Goal: Transaction & Acquisition: Purchase product/service

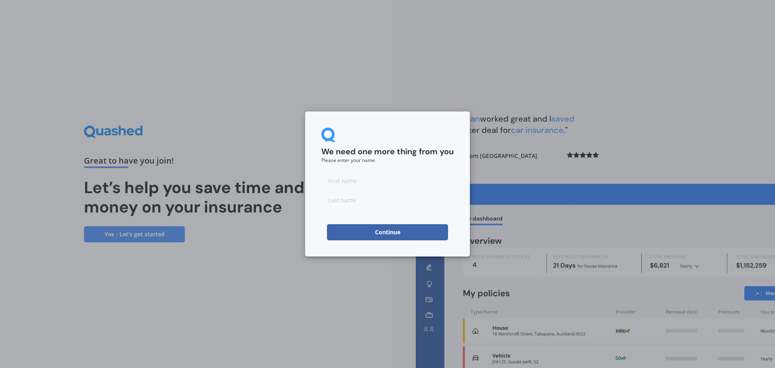
click at [385, 182] on input at bounding box center [387, 180] width 132 height 16
type input "[PERSON_NAME]"
click at [356, 201] on input at bounding box center [387, 200] width 132 height 16
type input "Cranston"
click at [385, 234] on button "Continue" at bounding box center [387, 232] width 121 height 16
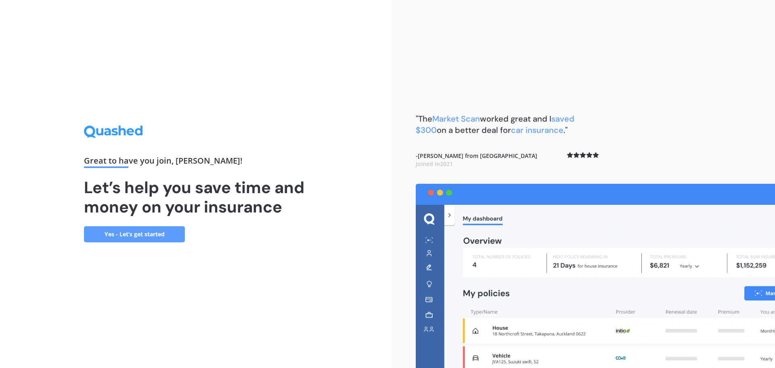
click at [142, 236] on link "Yes - Let’s get started" at bounding box center [134, 234] width 101 height 16
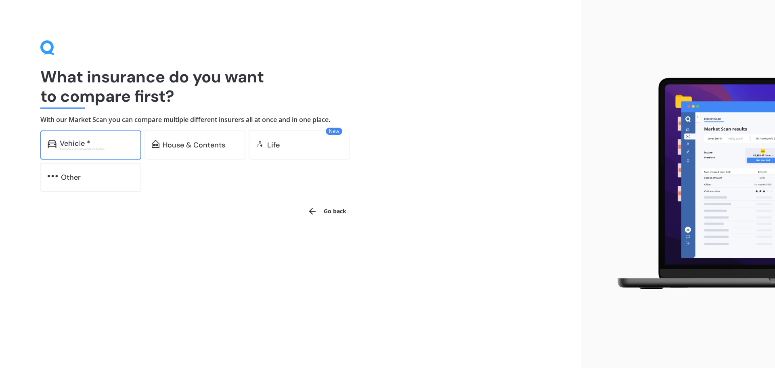
click at [91, 151] on div "Vehicle * Excludes commercial vehicles" at bounding box center [90, 144] width 101 height 29
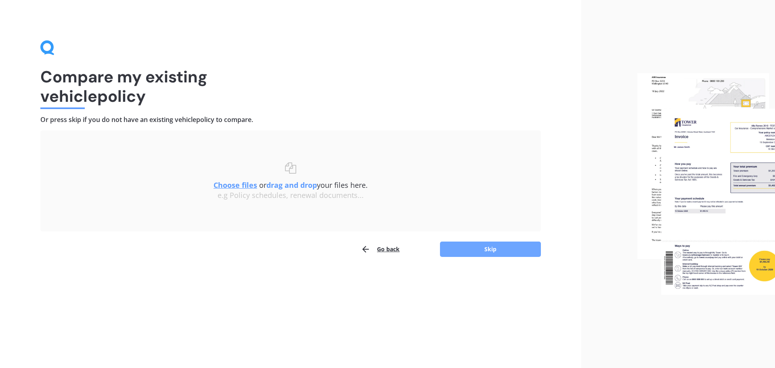
click at [466, 249] on button "Skip" at bounding box center [490, 248] width 101 height 15
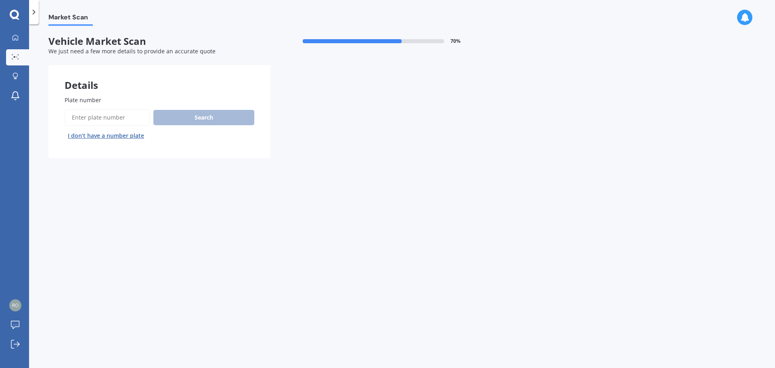
click at [90, 116] on input "Plate number" at bounding box center [108, 117] width 86 height 17
type input "RLJ126"
click at [205, 114] on button "Search" at bounding box center [203, 117] width 101 height 15
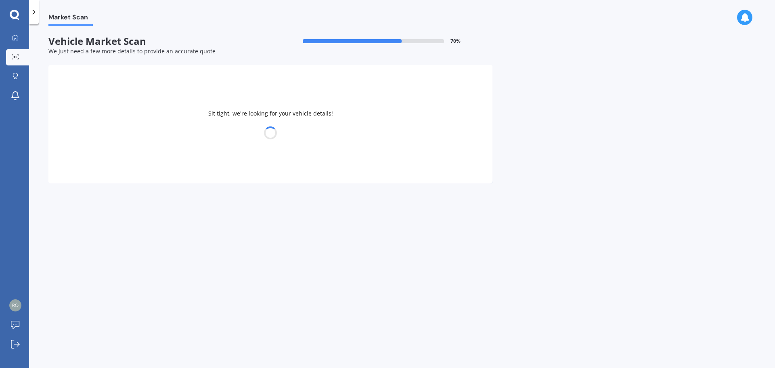
select select "SUBARU"
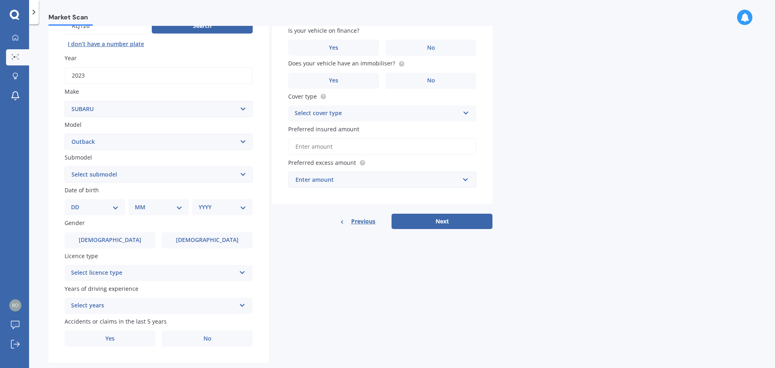
scroll to position [107, 0]
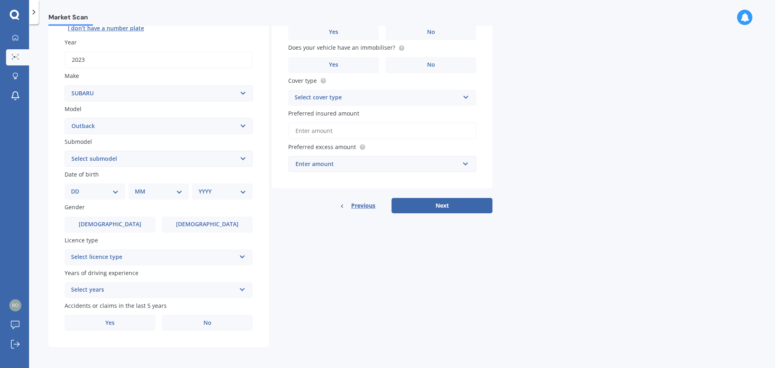
click at [146, 159] on select "Select submodel 2.0 Diesel 2.0 Diesel turbo 2.0D premium 2.5 2.5i 2.5i Luxury 2…" at bounding box center [159, 159] width 188 height 16
click at [142, 129] on select "Select model BRZ Crosstrek Dex Exiga Forester Impreza Justy Legacy Leone levorg…" at bounding box center [159, 126] width 188 height 16
select select "OUTBACK XT TOURING"
click at [65, 118] on select "Select model BRZ Crosstrek Dex Exiga Forester Impreza Justy Legacy Leone levorg…" at bounding box center [159, 126] width 188 height 16
click at [126, 159] on select "Select submodel Petrol Turbo" at bounding box center [159, 159] width 188 height 16
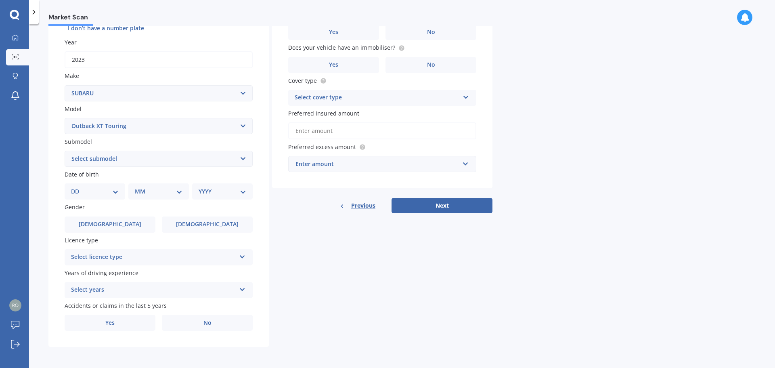
select select "PETROL TURBO"
click at [65, 151] on select "Select submodel Petrol Turbo" at bounding box center [159, 159] width 188 height 16
click at [93, 193] on select "DD 01 02 03 04 05 06 07 08 09 10 11 12 13 14 15 16 17 18 19 20 21 22 23 24 25 2…" at bounding box center [95, 191] width 48 height 9
select select "23"
click at [77, 187] on select "DD 01 02 03 04 05 06 07 08 09 10 11 12 13 14 15 16 17 18 19 20 21 22 23 24 25 2…" at bounding box center [95, 191] width 48 height 9
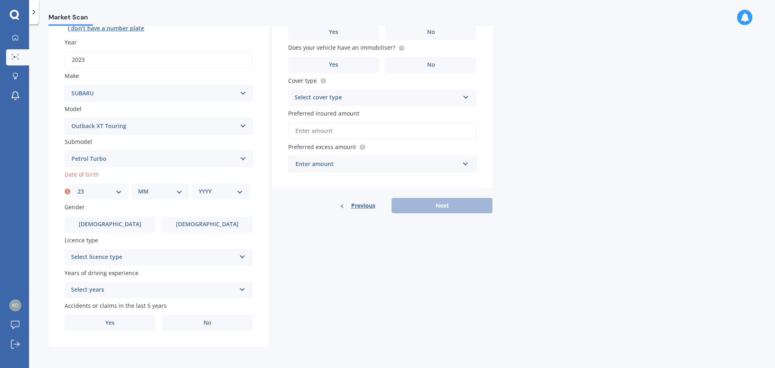
click at [151, 192] on select "MM 01 02 03 04 05 06 07 08 09 10 11 12" at bounding box center [160, 191] width 44 height 9
select select "05"
click at [138, 187] on select "MM 01 02 03 04 05 06 07 08 09 10 11 12" at bounding box center [160, 191] width 44 height 9
click at [203, 192] on select "YYYY 2025 2024 2023 2022 2021 2020 2019 2018 2017 2016 2015 2014 2013 2012 2011…" at bounding box center [221, 191] width 44 height 9
select select "1974"
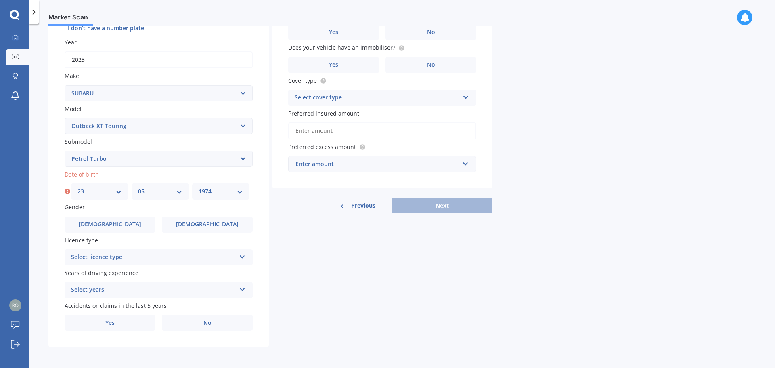
click at [199, 187] on select "YYYY 2025 2024 2023 2022 2021 2020 2019 2018 2017 2016 2015 2014 2013 2012 2011…" at bounding box center [221, 191] width 44 height 9
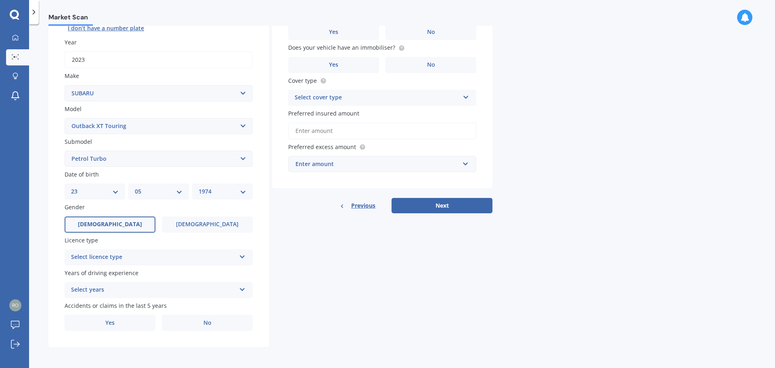
click at [126, 223] on label "[DEMOGRAPHIC_DATA]" at bounding box center [110, 224] width 91 height 16
click at [0, 0] on input "[DEMOGRAPHIC_DATA]" at bounding box center [0, 0] width 0 height 0
click at [133, 259] on div "Select licence type" at bounding box center [153, 257] width 165 height 10
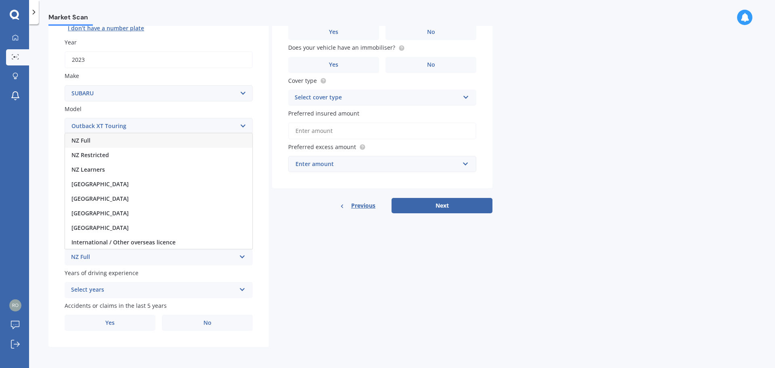
click at [106, 141] on div "NZ Full" at bounding box center [158, 140] width 187 height 15
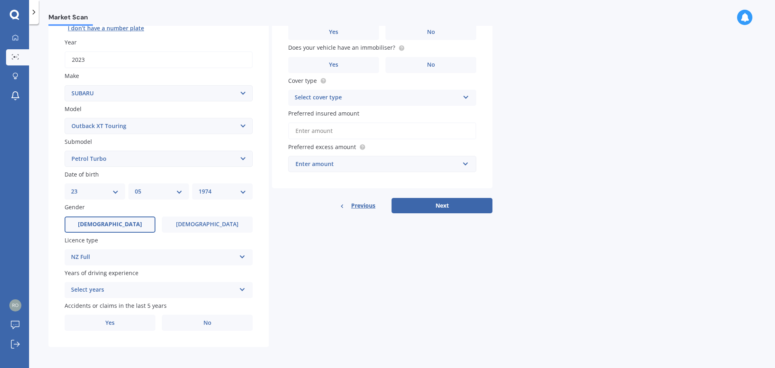
click at [125, 293] on div "Select years" at bounding box center [153, 290] width 165 height 10
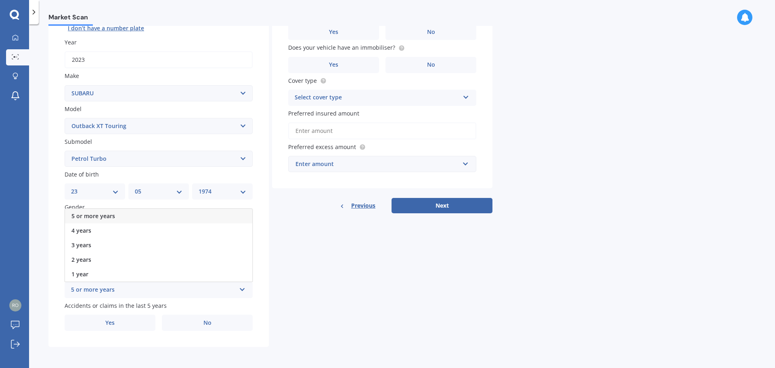
click at [130, 213] on div "5 or more years" at bounding box center [158, 216] width 187 height 15
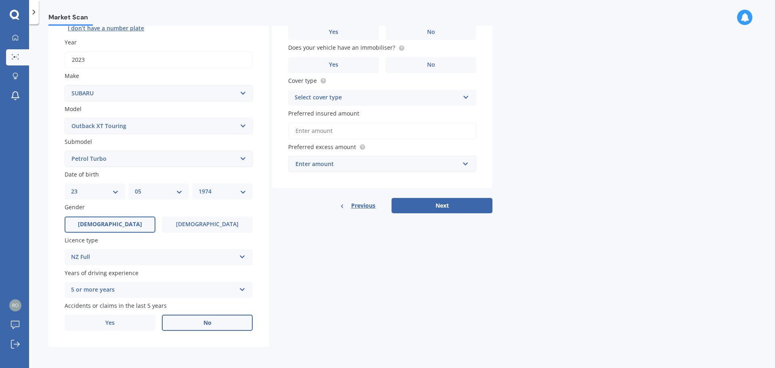
click at [184, 324] on label "No" at bounding box center [207, 322] width 91 height 16
click at [0, 0] on input "No" at bounding box center [0, 0] width 0 height 0
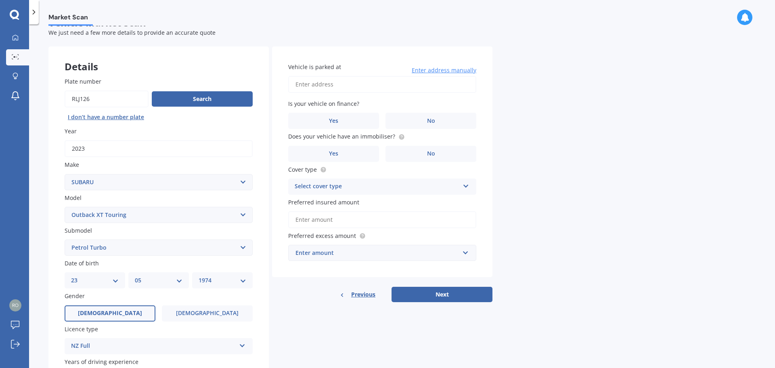
scroll to position [0, 0]
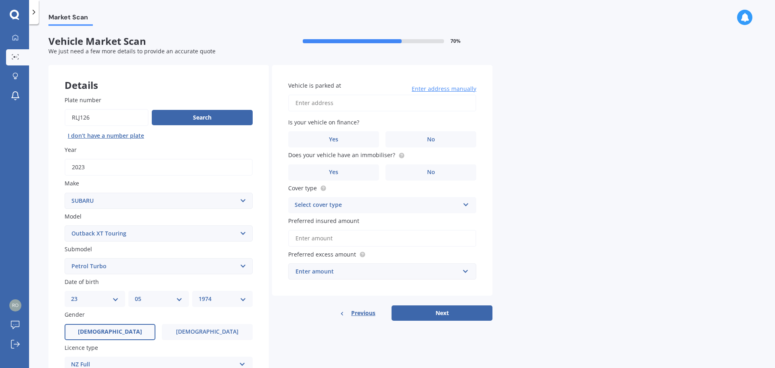
click at [329, 104] on input "Vehicle is parked at" at bounding box center [382, 102] width 188 height 17
drag, startPoint x: 390, startPoint y: 104, endPoint x: 390, endPoint y: 111, distance: 6.5
click at [390, 103] on input "[STREET_ADDRESS]" at bounding box center [382, 102] width 188 height 17
type input "[STREET_ADDRESS]"
click at [339, 137] on label "Yes" at bounding box center [333, 139] width 91 height 16
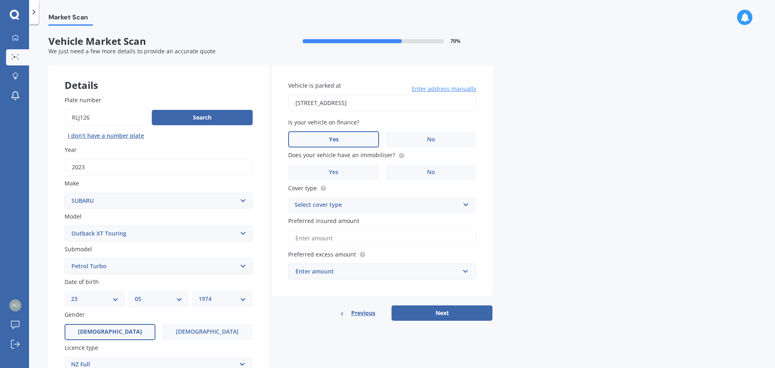
click at [0, 0] on input "Yes" at bounding box center [0, 0] width 0 height 0
click at [340, 172] on label "Yes" at bounding box center [333, 172] width 91 height 16
click at [0, 0] on input "Yes" at bounding box center [0, 0] width 0 height 0
click at [324, 207] on div "Select cover type" at bounding box center [377, 205] width 165 height 10
click at [320, 222] on span "Comprehensive" at bounding box center [316, 221] width 43 height 8
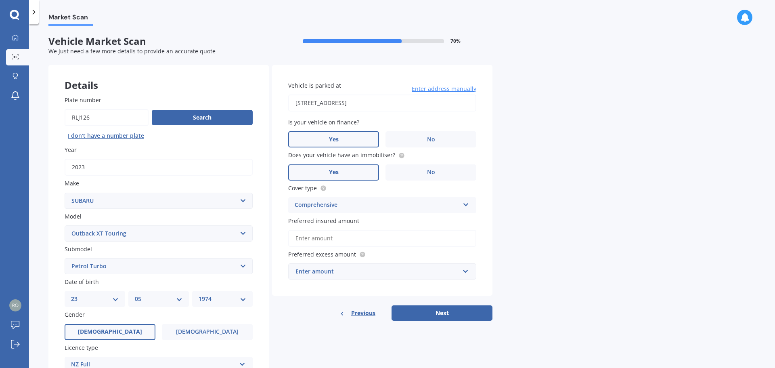
click at [318, 239] on input "Preferred insured amount" at bounding box center [382, 238] width 188 height 17
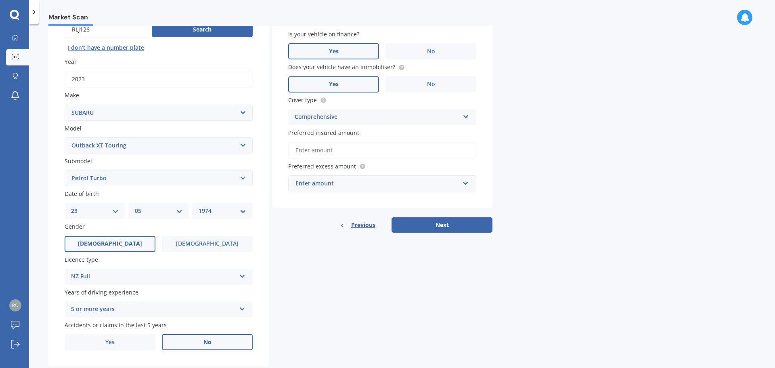
scroll to position [107, 0]
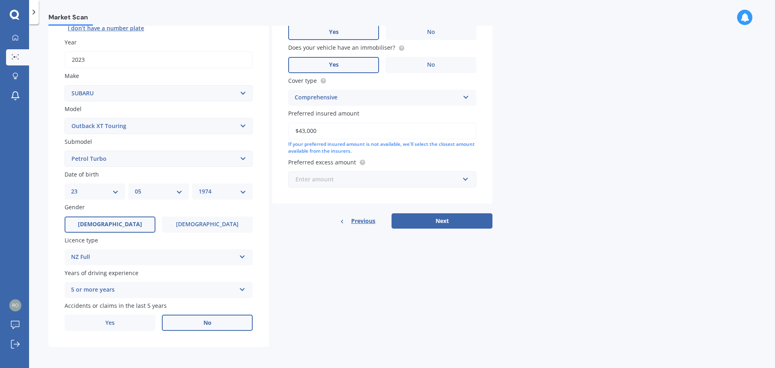
click at [329, 185] on input "text" at bounding box center [379, 179] width 181 height 15
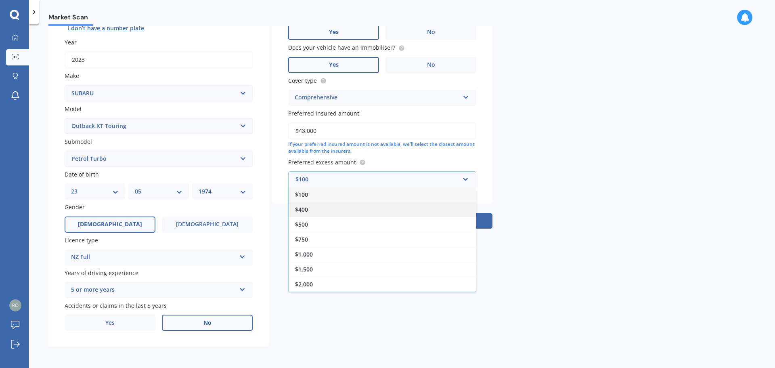
click at [321, 208] on div "$400" at bounding box center [382, 209] width 187 height 15
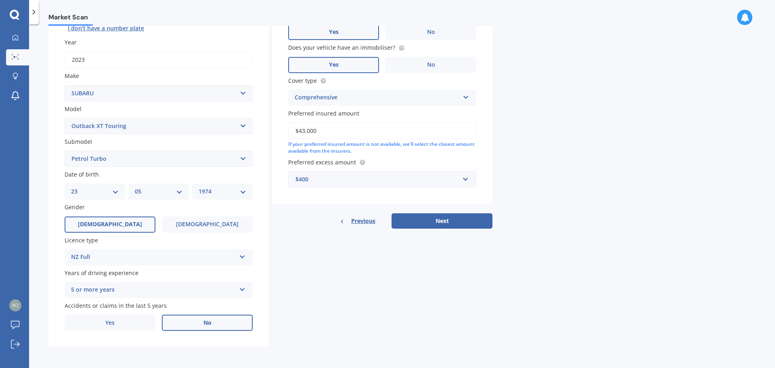
drag, startPoint x: 316, startPoint y: 129, endPoint x: 301, endPoint y: 130, distance: 14.6
click at [301, 130] on input "$43,000" at bounding box center [382, 130] width 188 height 17
type input "$42,000"
click at [409, 218] on button "Next" at bounding box center [441, 220] width 101 height 15
select select "23"
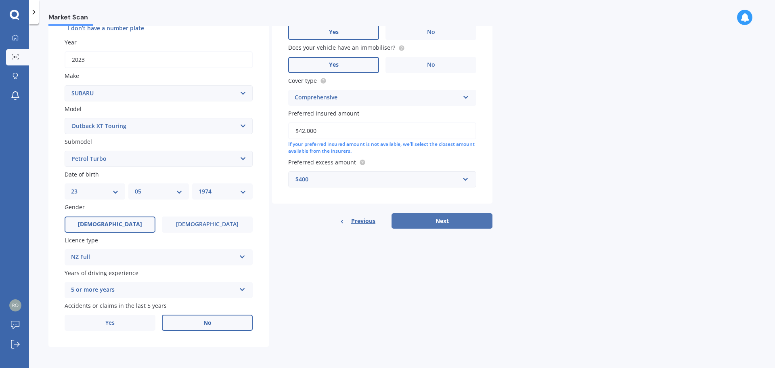
select select "05"
select select "1974"
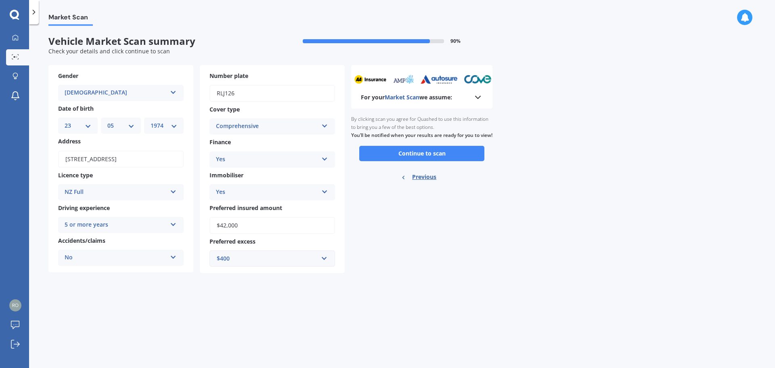
scroll to position [0, 0]
click at [420, 160] on button "Continue to scan" at bounding box center [421, 153] width 125 height 15
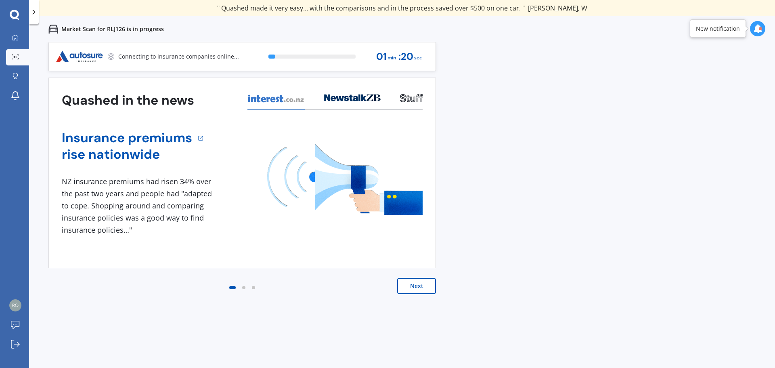
click at [408, 281] on button "Next" at bounding box center [416, 286] width 39 height 16
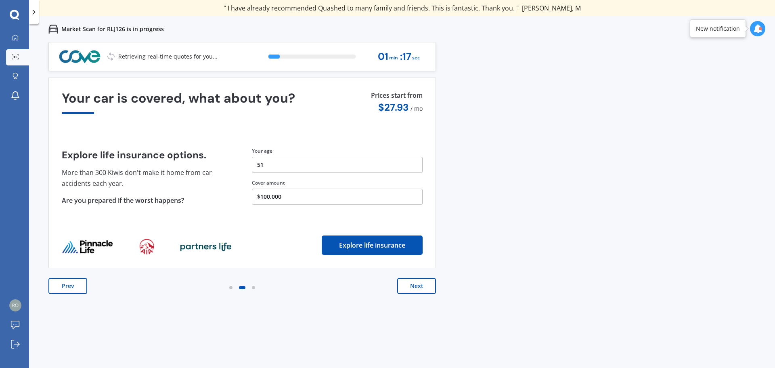
click at [405, 284] on button "Next" at bounding box center [416, 286] width 39 height 16
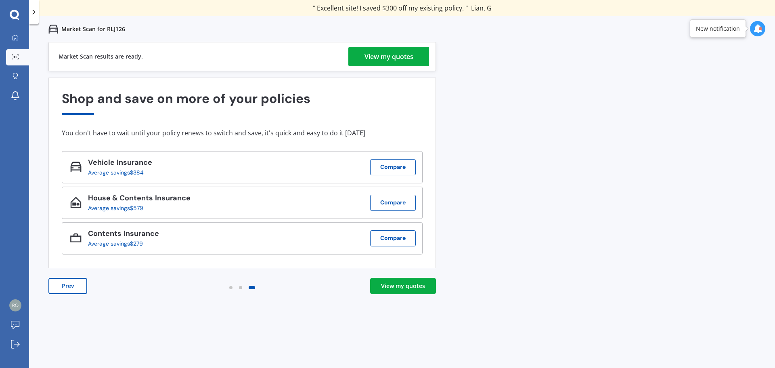
click at [397, 58] on div "View my quotes" at bounding box center [388, 56] width 49 height 19
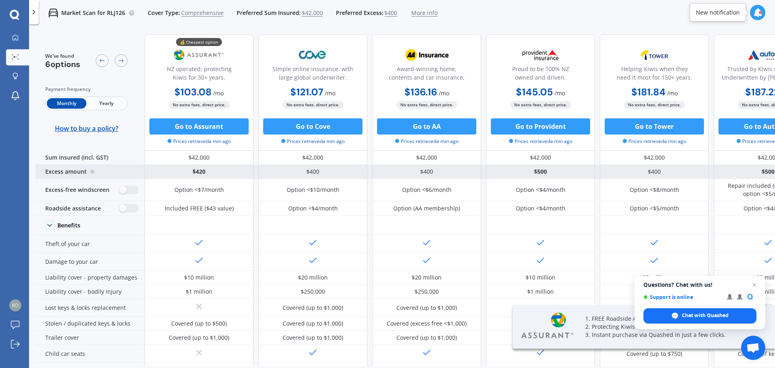
scroll to position [40, 0]
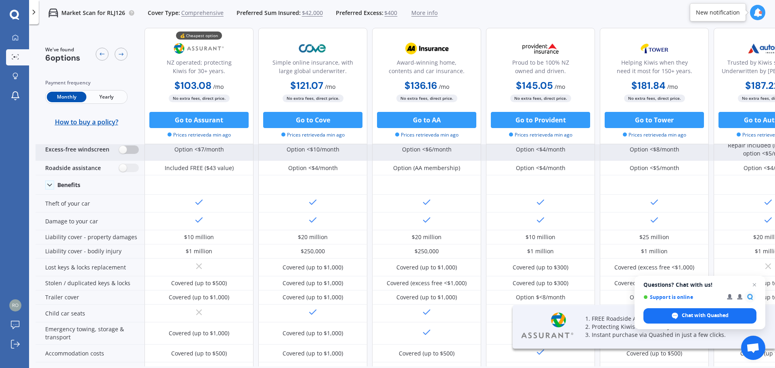
click at [125, 147] on label at bounding box center [129, 149] width 20 height 8
radio input "true"
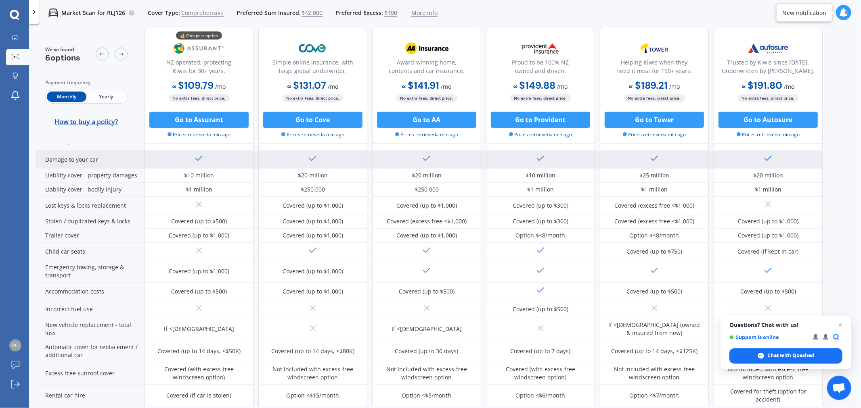
scroll to position [0, 0]
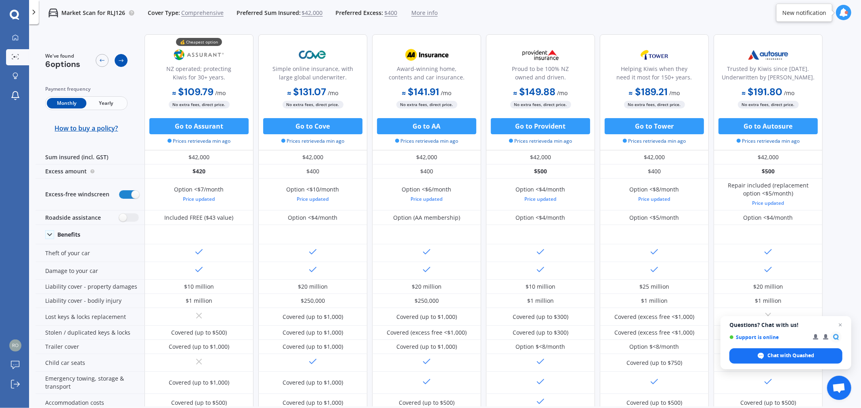
click at [122, 59] on icon at bounding box center [121, 60] width 5 height 3
click at [93, 61] on div "We've found 6 options" at bounding box center [86, 60] width 82 height 17
drag, startPoint x: 103, startPoint y: 126, endPoint x: 94, endPoint y: 126, distance: 9.7
click at [94, 126] on span "How to buy a policy?" at bounding box center [86, 128] width 63 height 8
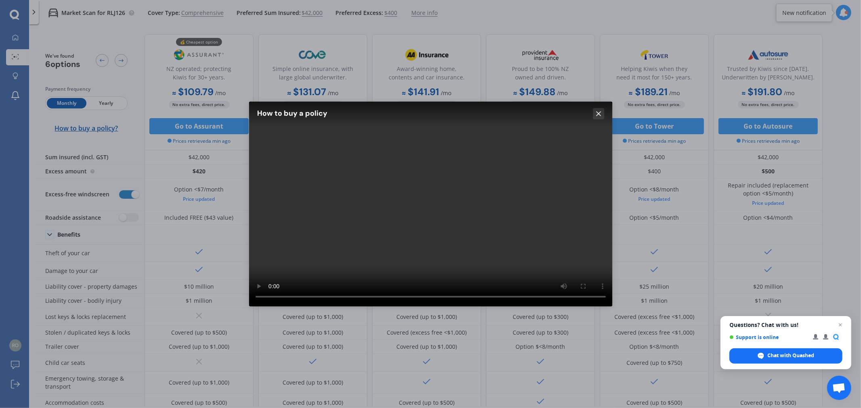
click at [599, 112] on line at bounding box center [598, 114] width 4 height 4
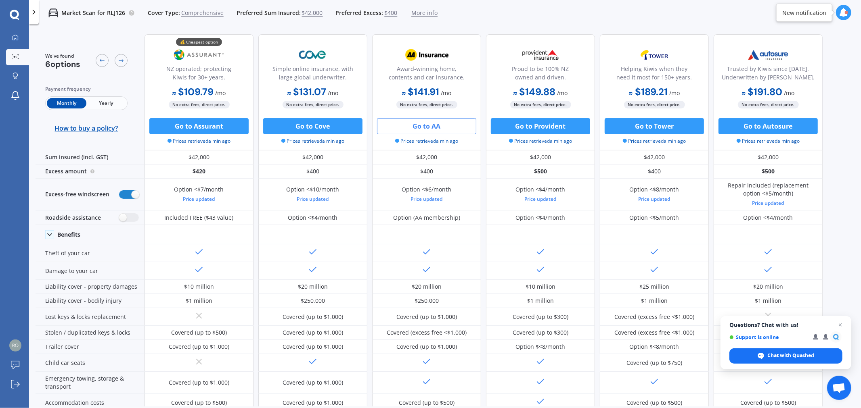
click at [428, 123] on button "Go to AA" at bounding box center [426, 126] width 99 height 16
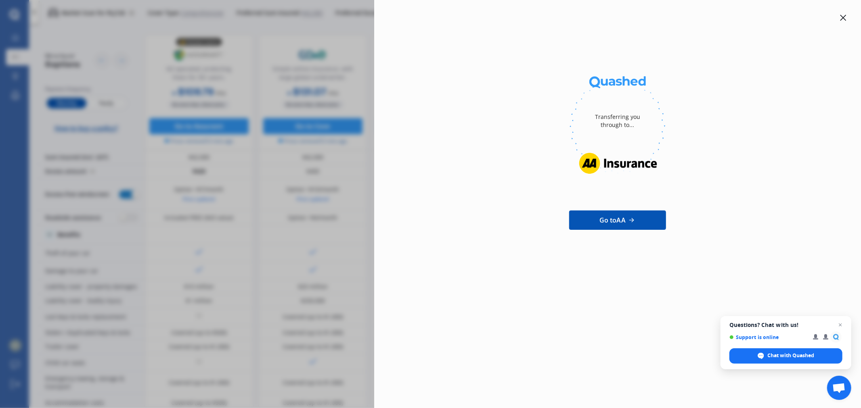
click at [774, 15] on icon at bounding box center [843, 18] width 6 height 6
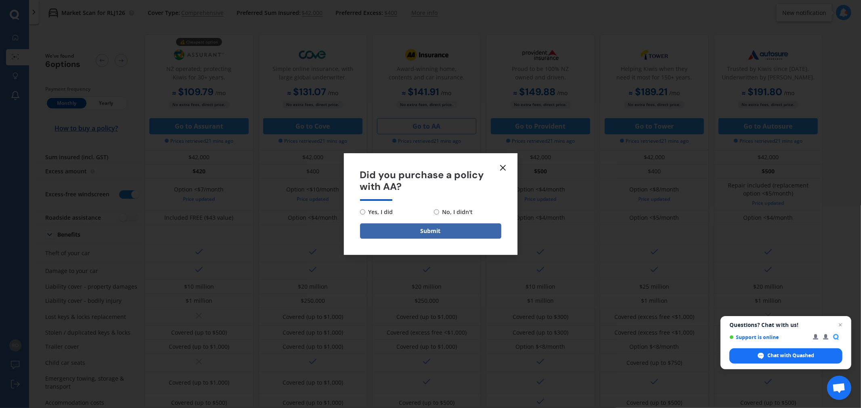
click at [504, 166] on line at bounding box center [502, 167] width 5 height 5
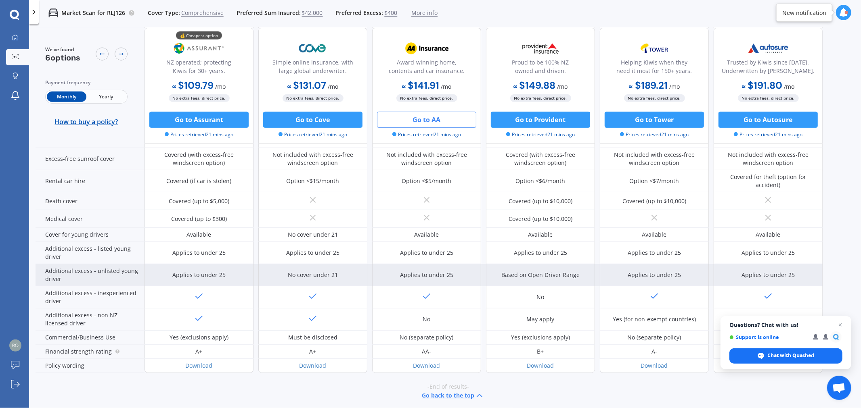
scroll to position [333, 0]
